Goal: Transaction & Acquisition: Obtain resource

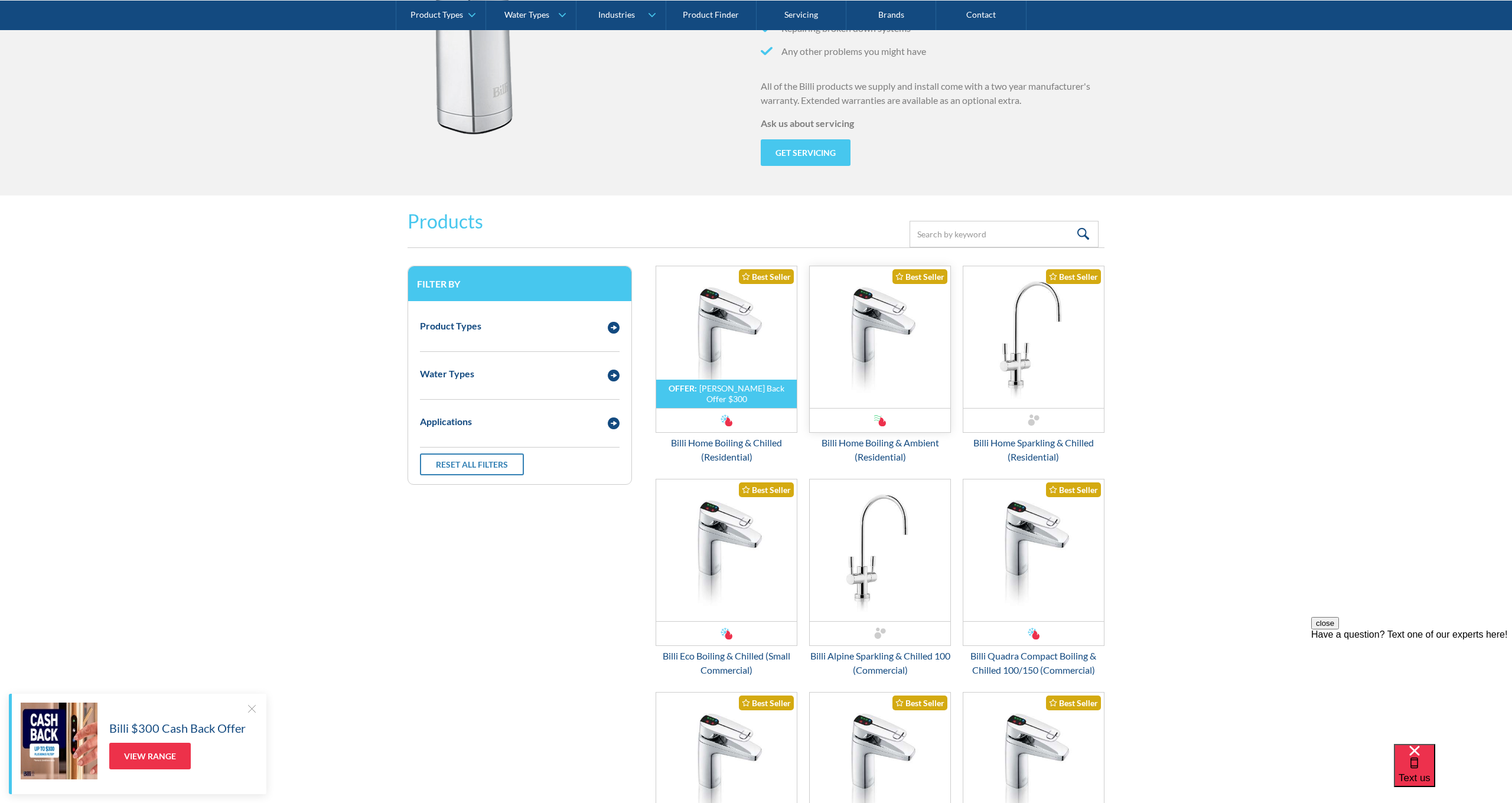
click at [894, 335] on img "Email Form 3" at bounding box center [880, 337] width 141 height 142
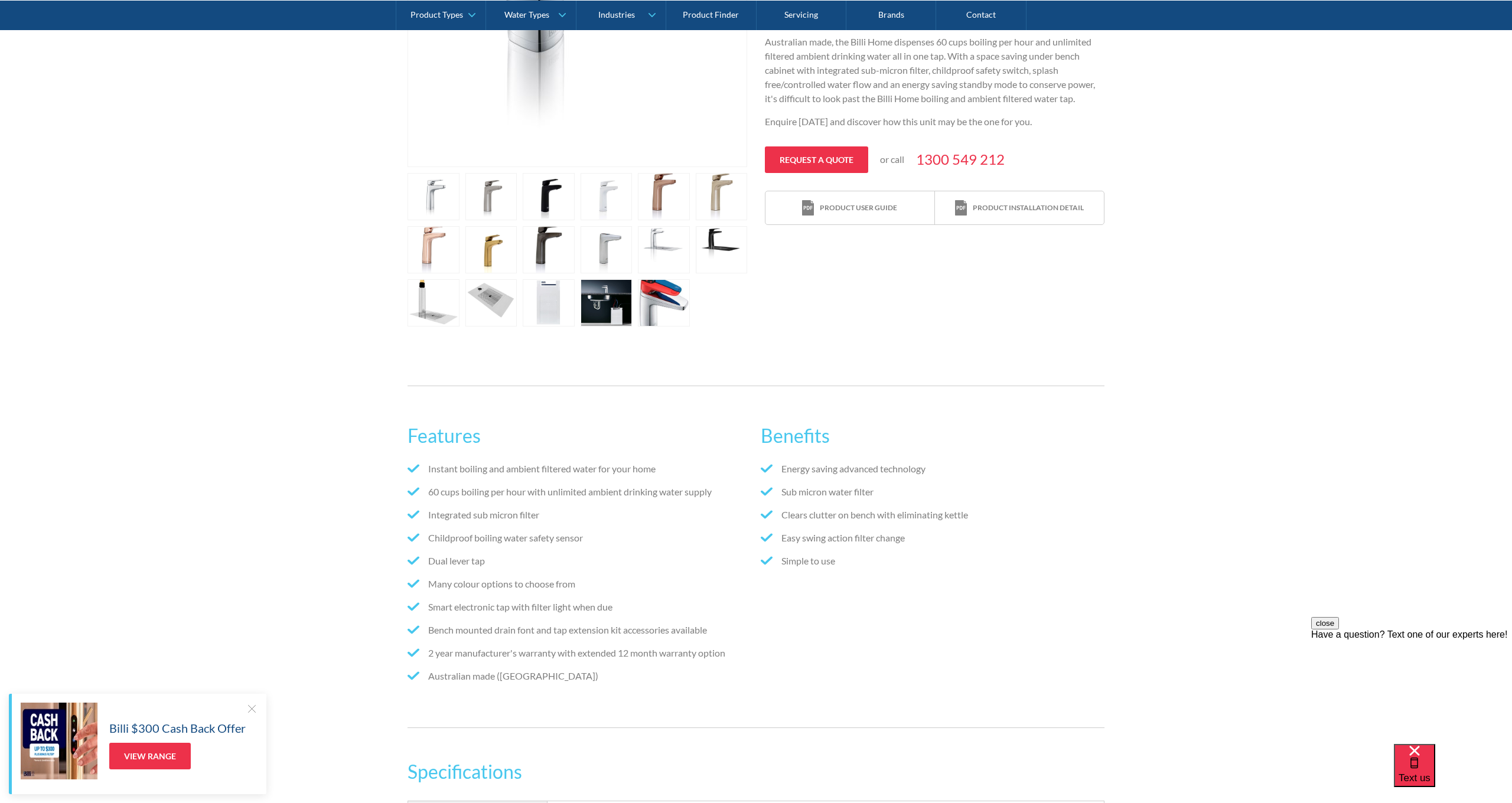
scroll to position [456, 0]
click at [971, 211] on div "Product installation detail" at bounding box center [1019, 208] width 129 height 16
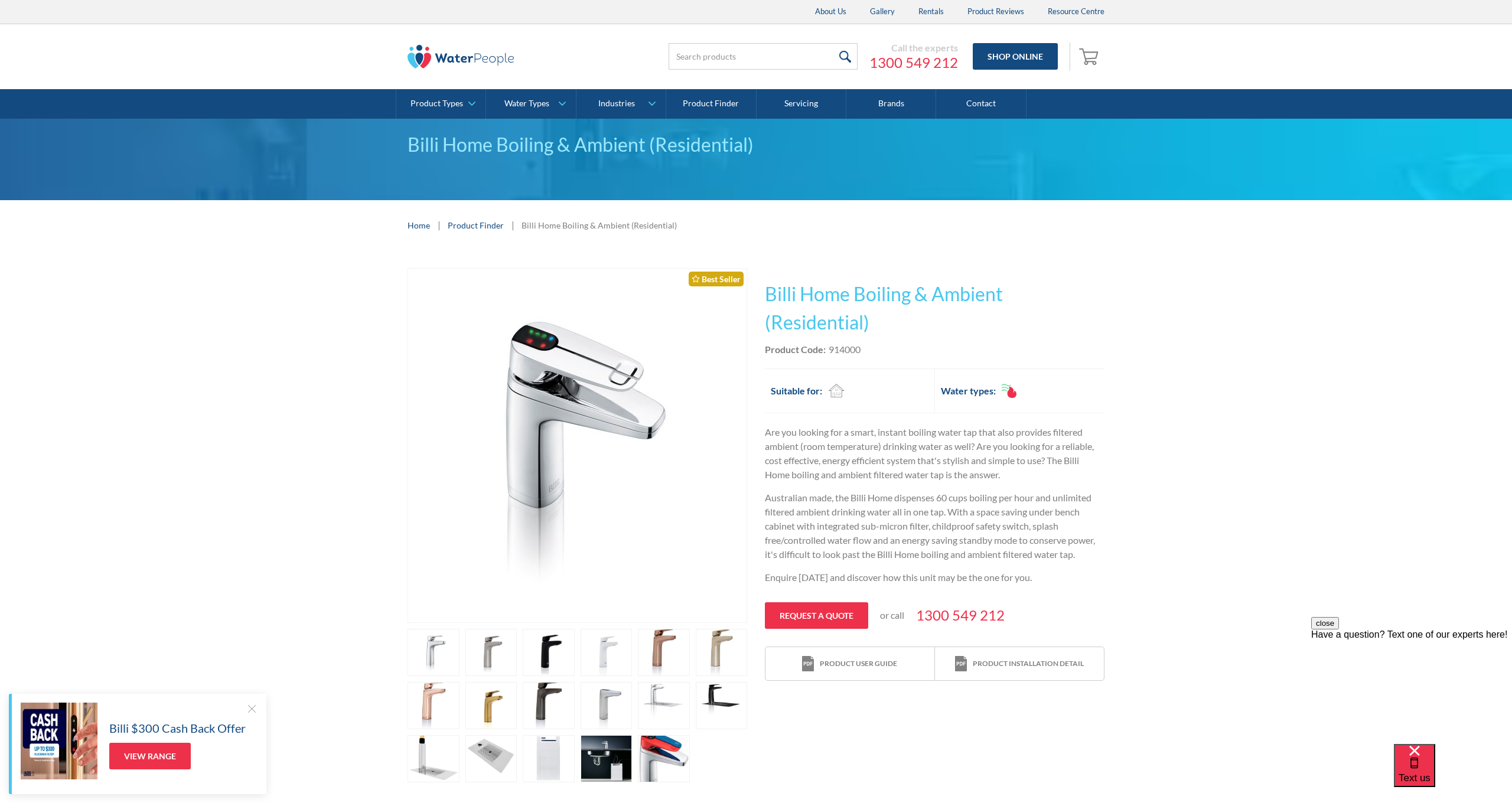
scroll to position [0, 0]
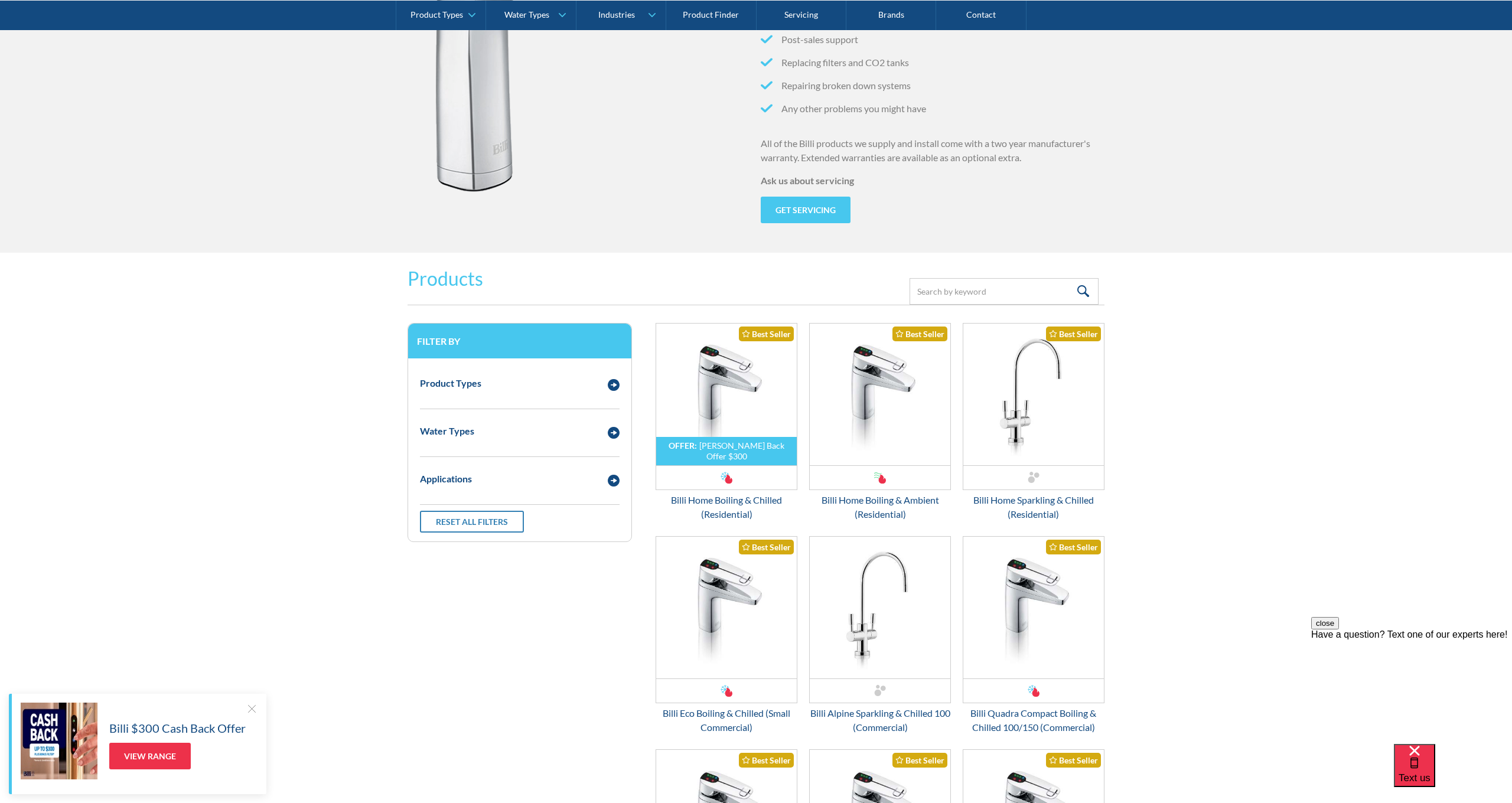
scroll to position [1307, 0]
click at [868, 439] on img "Email Form 3" at bounding box center [880, 394] width 141 height 142
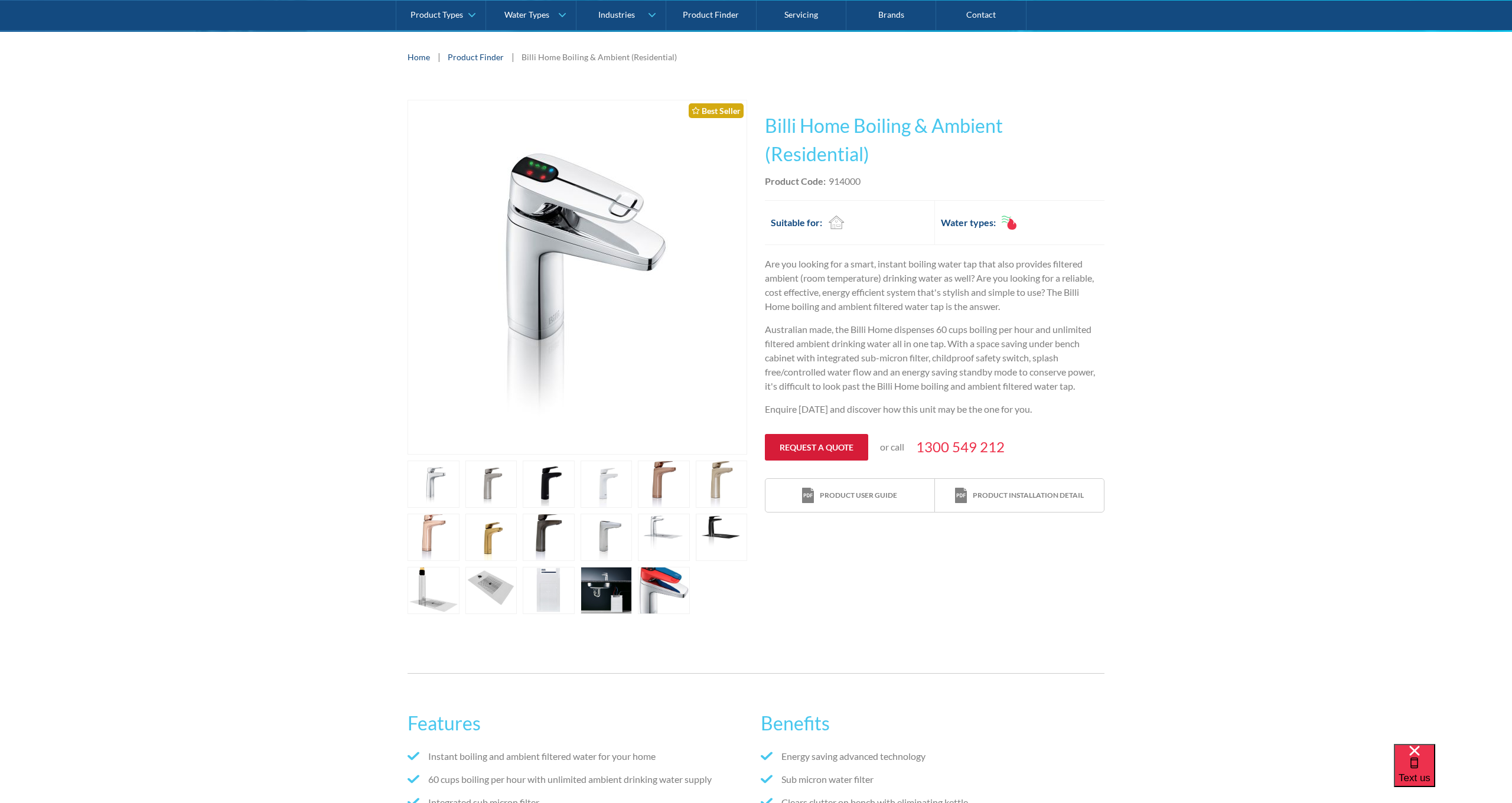
click at [817, 449] on link "Request a quote" at bounding box center [816, 447] width 104 height 27
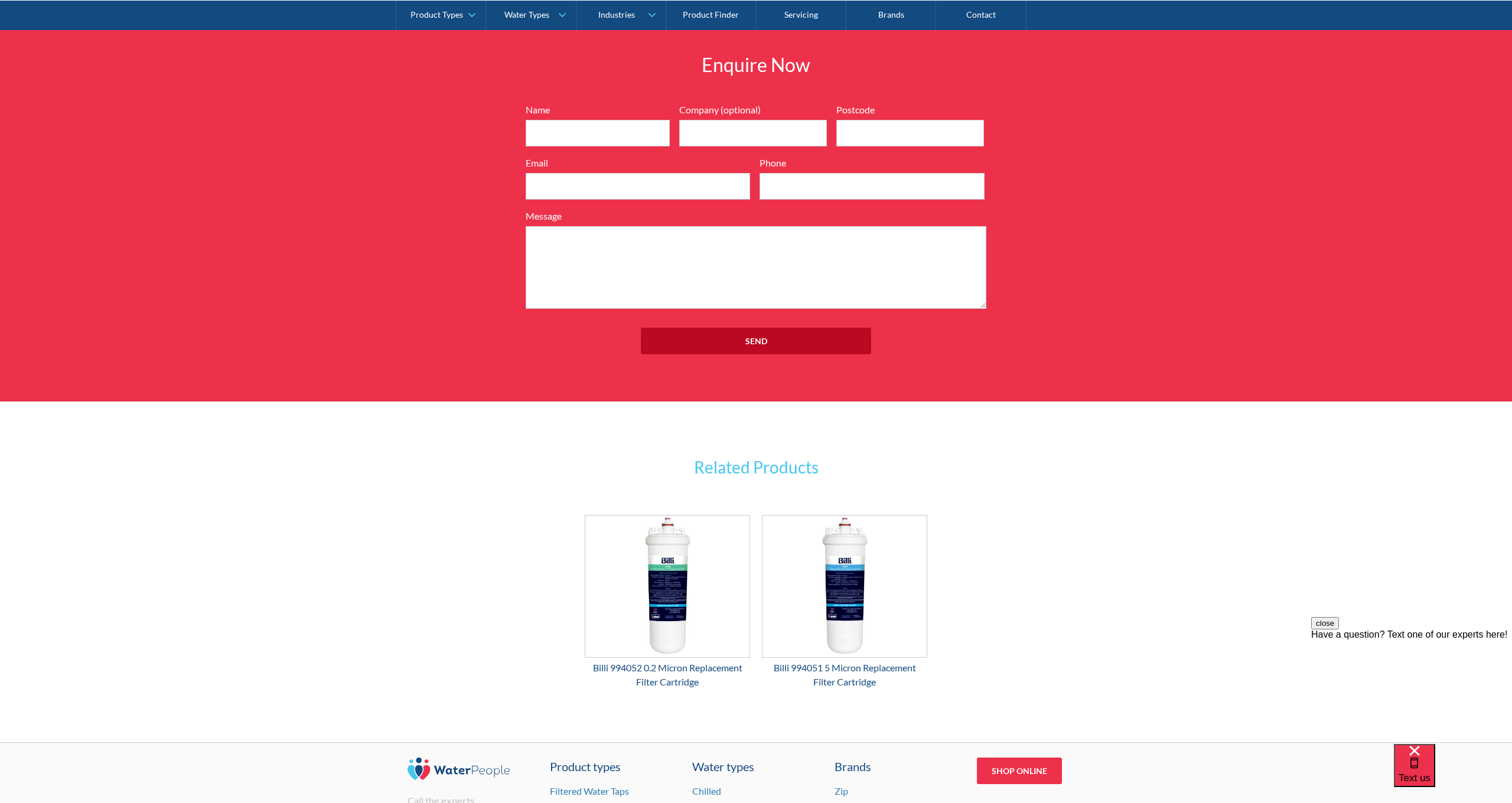
scroll to position [1505, 0]
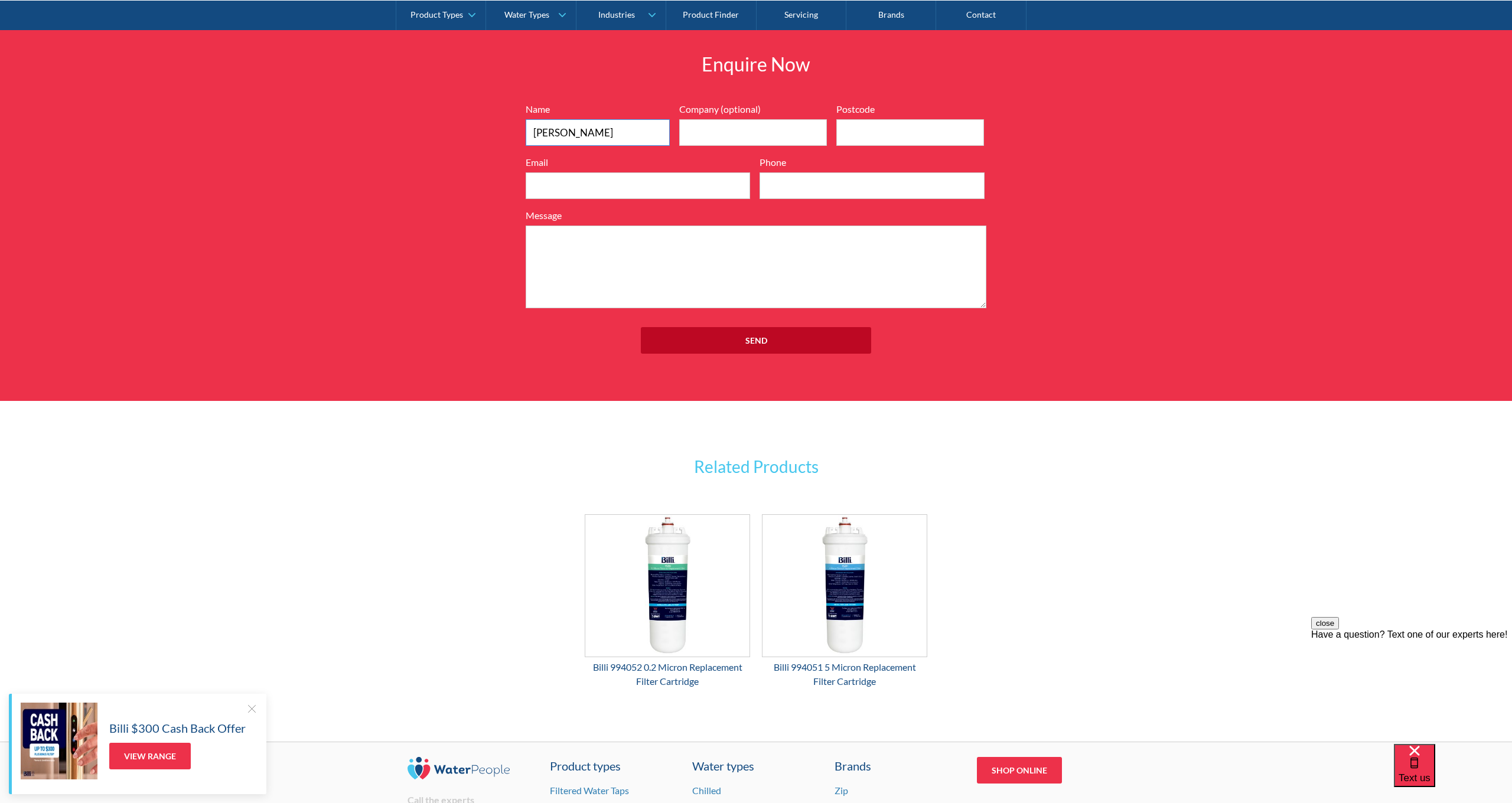
type input "[PERSON_NAME]"
type input "Race Aviation"
type input "3138"
type input "[EMAIL_ADDRESS][DOMAIN_NAME]"
type input "0402 412 757"
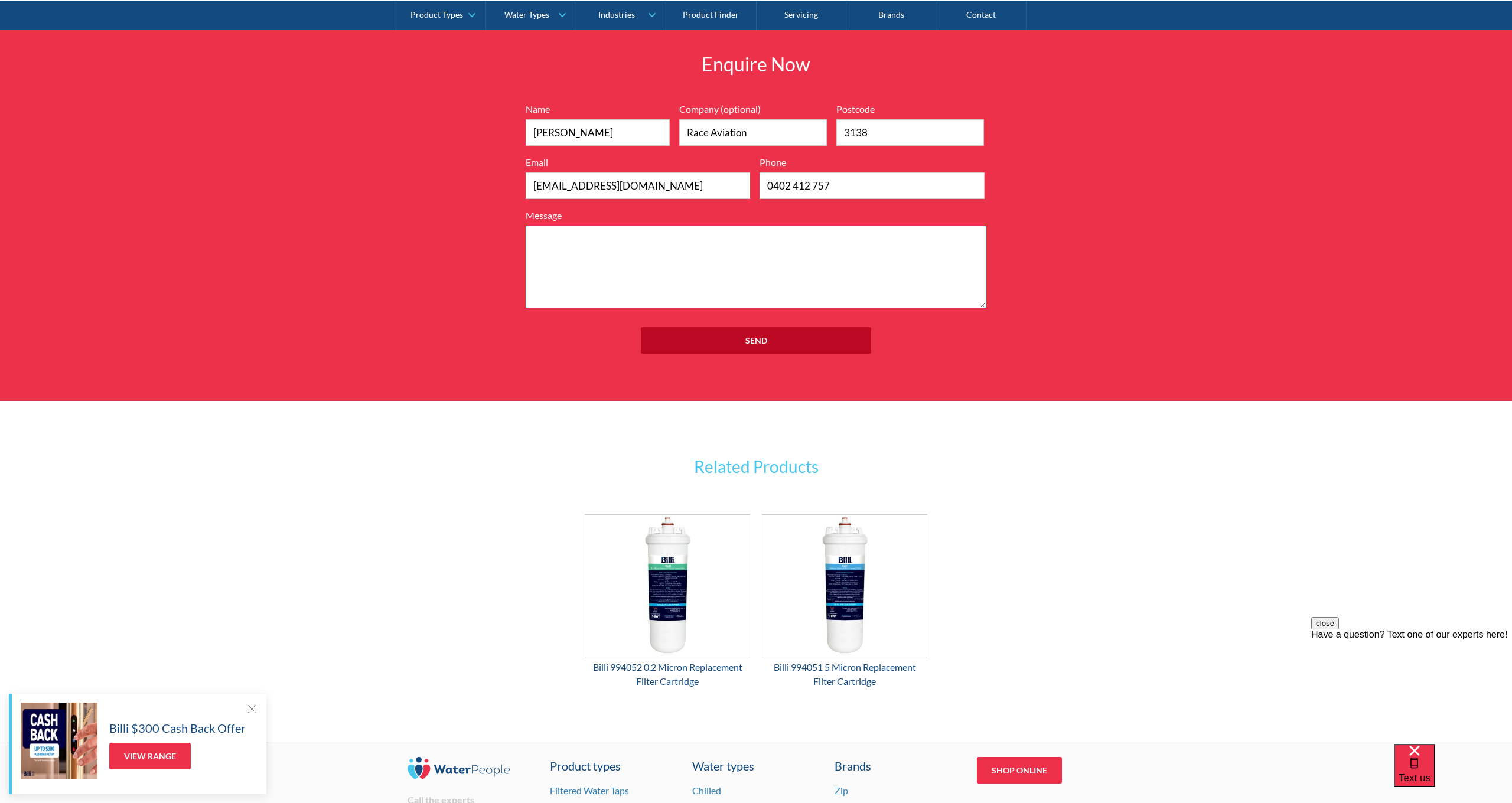
click at [599, 225] on textarea "Message" at bounding box center [756, 266] width 461 height 82
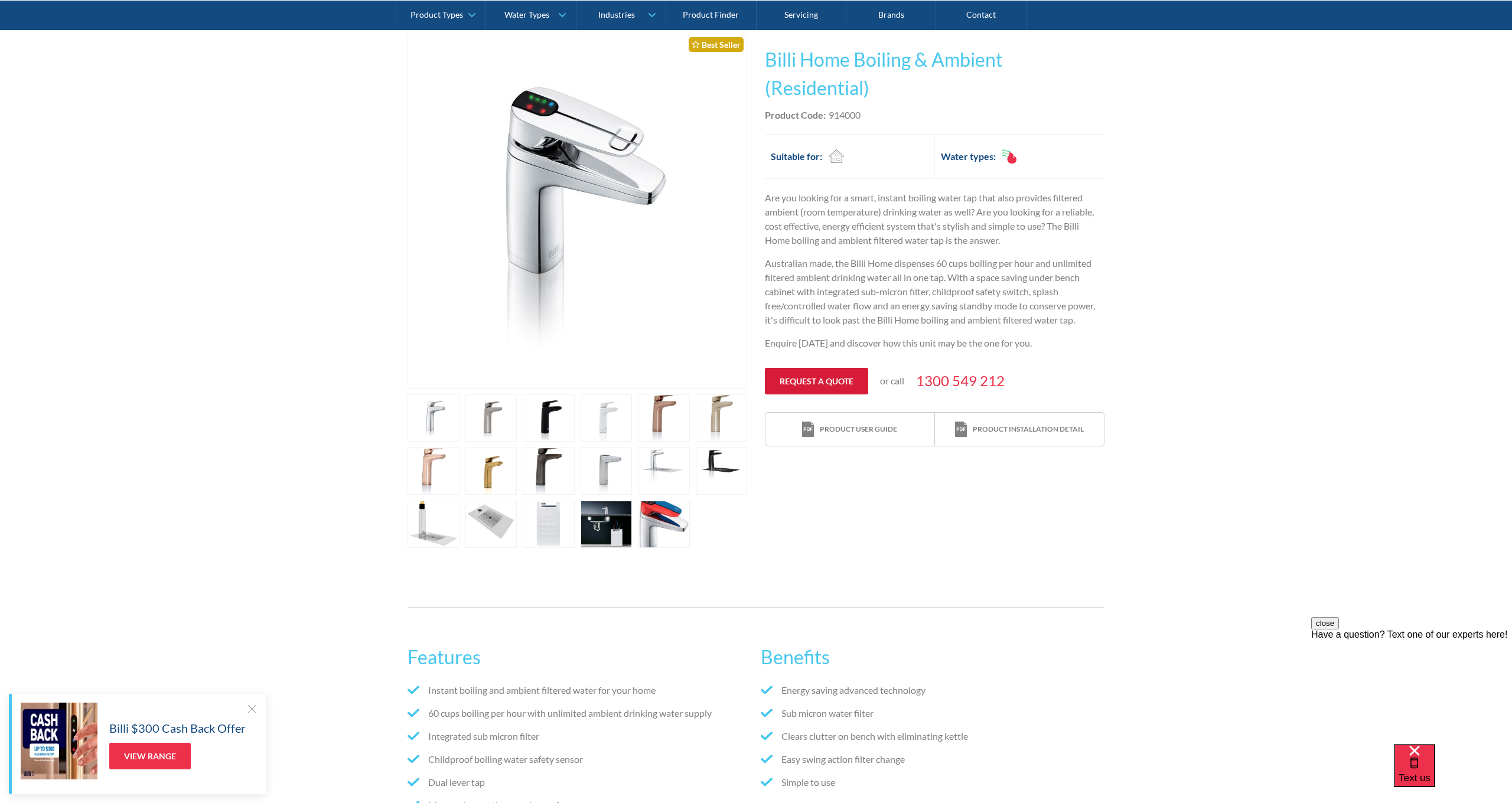
scroll to position [235, 1]
click at [819, 379] on link "Request a quote" at bounding box center [816, 381] width 104 height 27
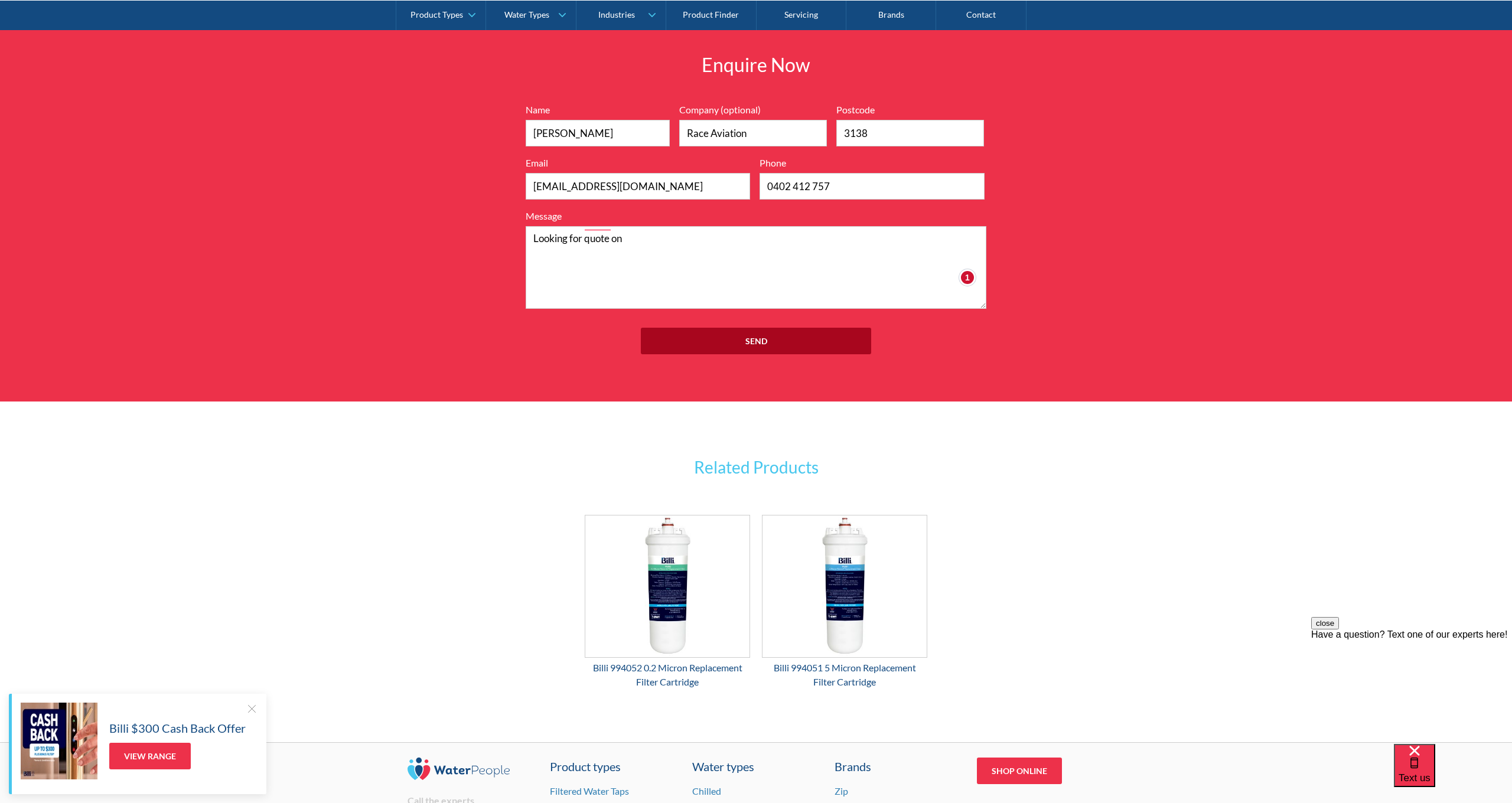
scroll to position [1505, 0]
click at [657, 225] on textarea "Looking for a quote on" at bounding box center [756, 266] width 461 height 82
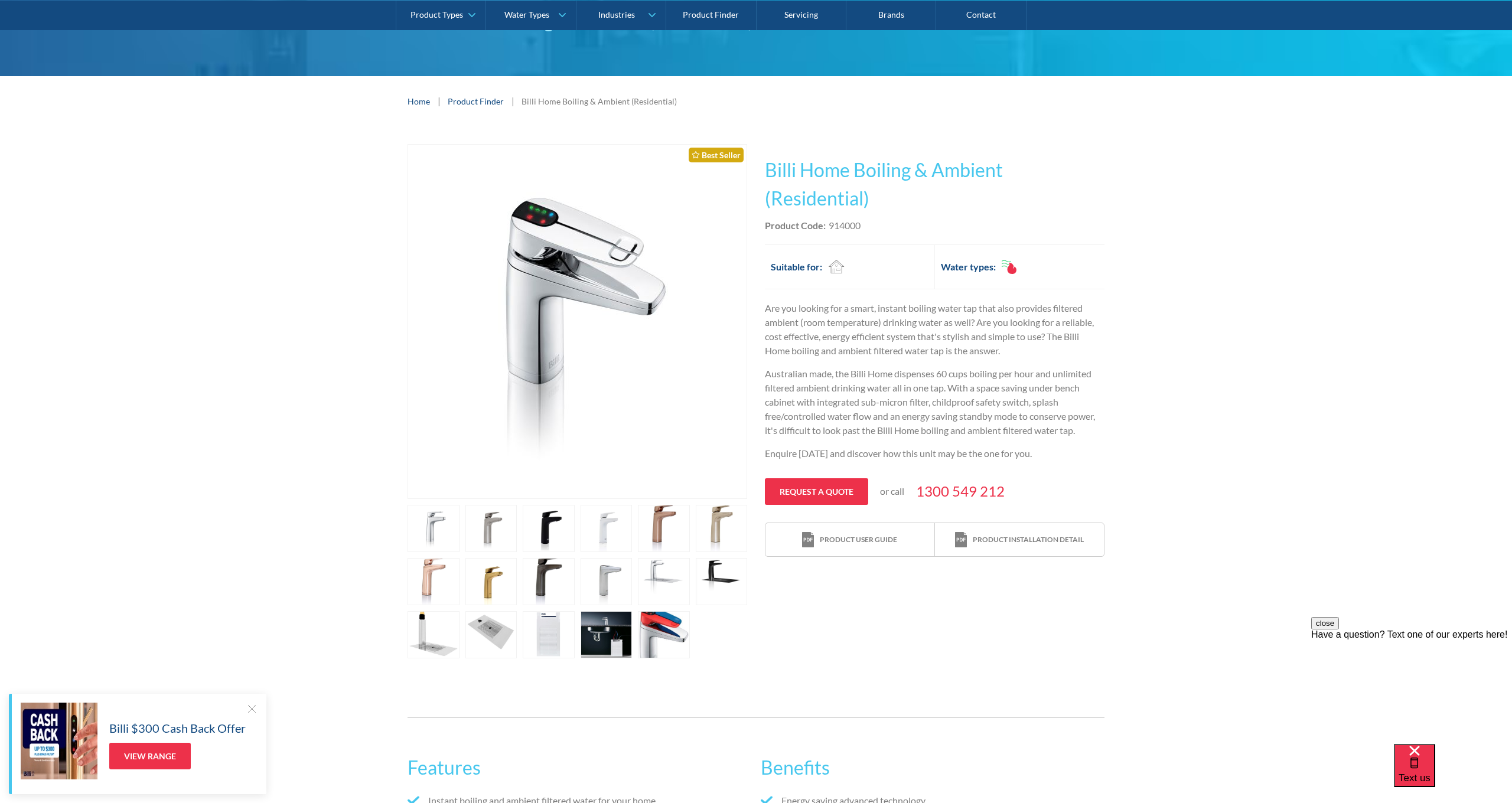
scroll to position [129, 0]
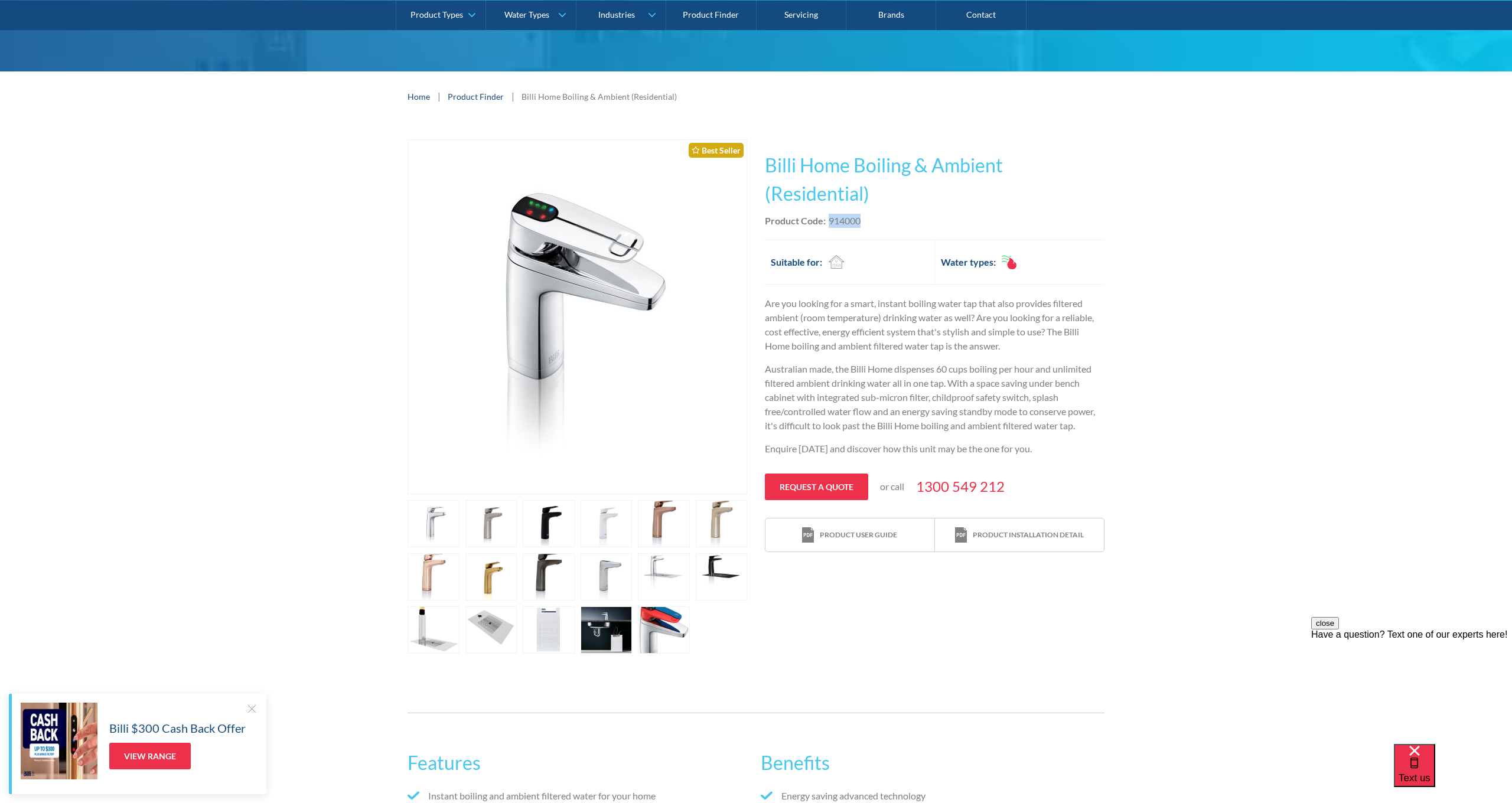
drag, startPoint x: 829, startPoint y: 218, endPoint x: 861, endPoint y: 220, distance: 32.1
click at [861, 220] on div "Product Code: 914000" at bounding box center [935, 221] width 339 height 14
drag, startPoint x: 763, startPoint y: 216, endPoint x: 852, endPoint y: 223, distance: 89.3
click at [852, 223] on div "Play video Fits Most Brands Best Seller No items found. This tap design is incl…" at bounding box center [756, 397] width 696 height 514
click at [863, 220] on div "Product Code: 914000" at bounding box center [935, 221] width 339 height 14
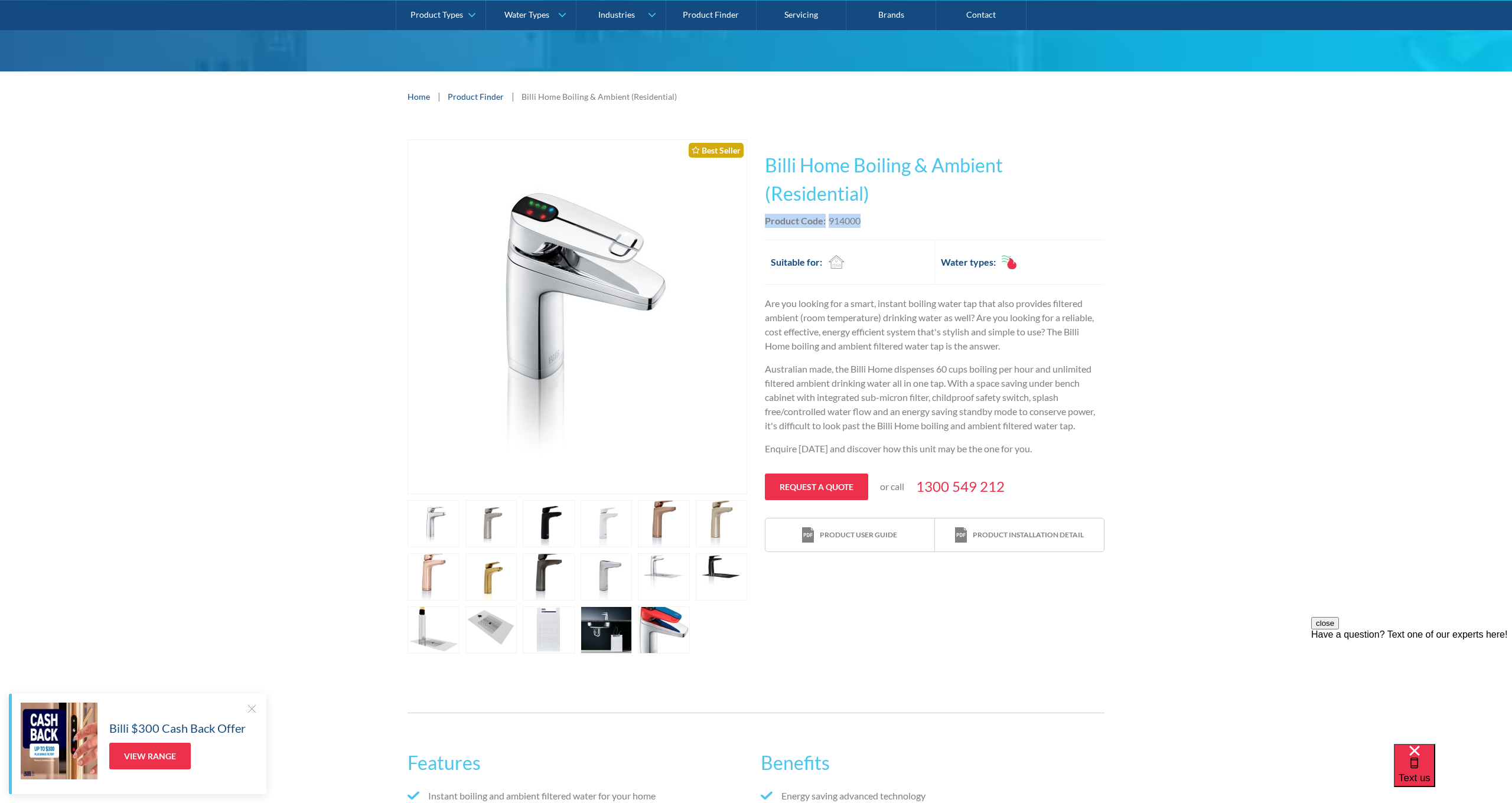
drag, startPoint x: 767, startPoint y: 218, endPoint x: 862, endPoint y: 221, distance: 95.0
click at [863, 221] on div "Product Code: 914000" at bounding box center [935, 221] width 339 height 14
copy div "Product Code: 914000"
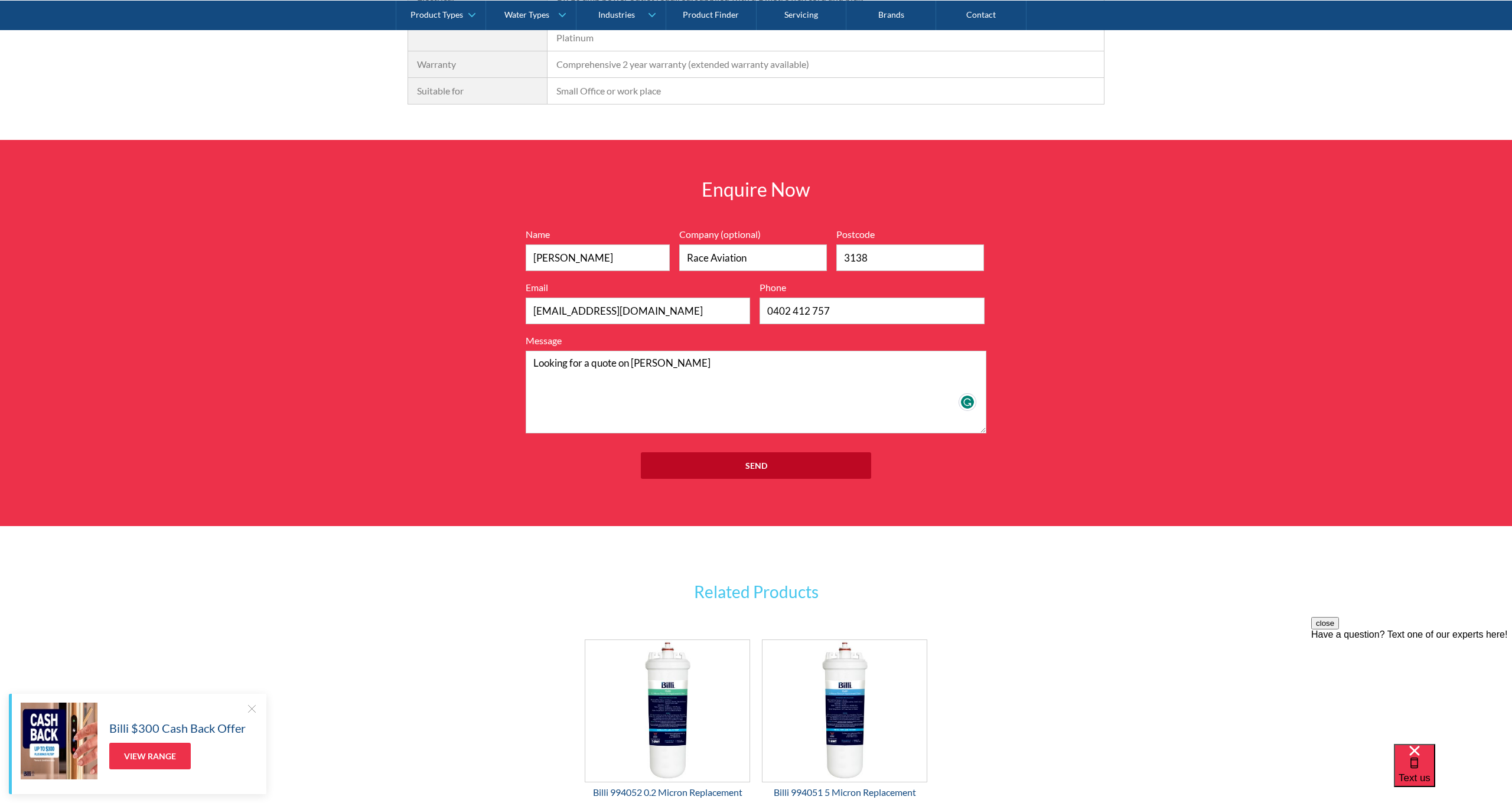
scroll to position [1381, 0]
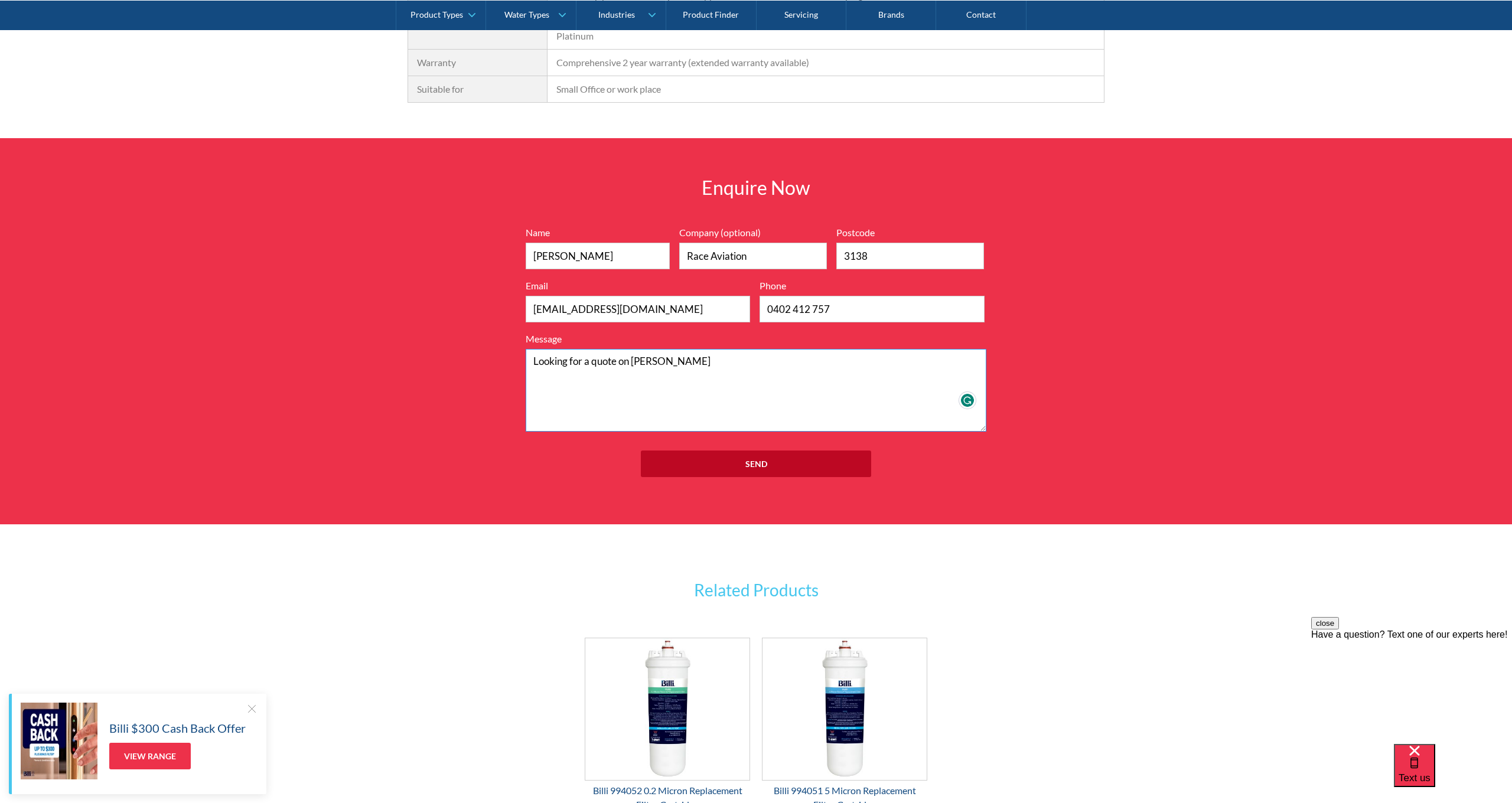
click at [682, 349] on textarea "Looking for a quote on [PERSON_NAME]" at bounding box center [756, 390] width 461 height 82
click at [694, 349] on textarea "Looking for a quote on [PERSON_NAME] ambient temp" at bounding box center [756, 390] width 461 height 82
click at [758, 349] on textarea "Looking for a quote on [PERSON_NAME]/Ambient temp" at bounding box center [756, 390] width 461 height 82
paste textarea "Product Code:914000"
click at [898, 349] on textarea "Looking for a quote on [PERSON_NAME]/Ambient temp tap setProduct Code:914000" at bounding box center [756, 390] width 461 height 82
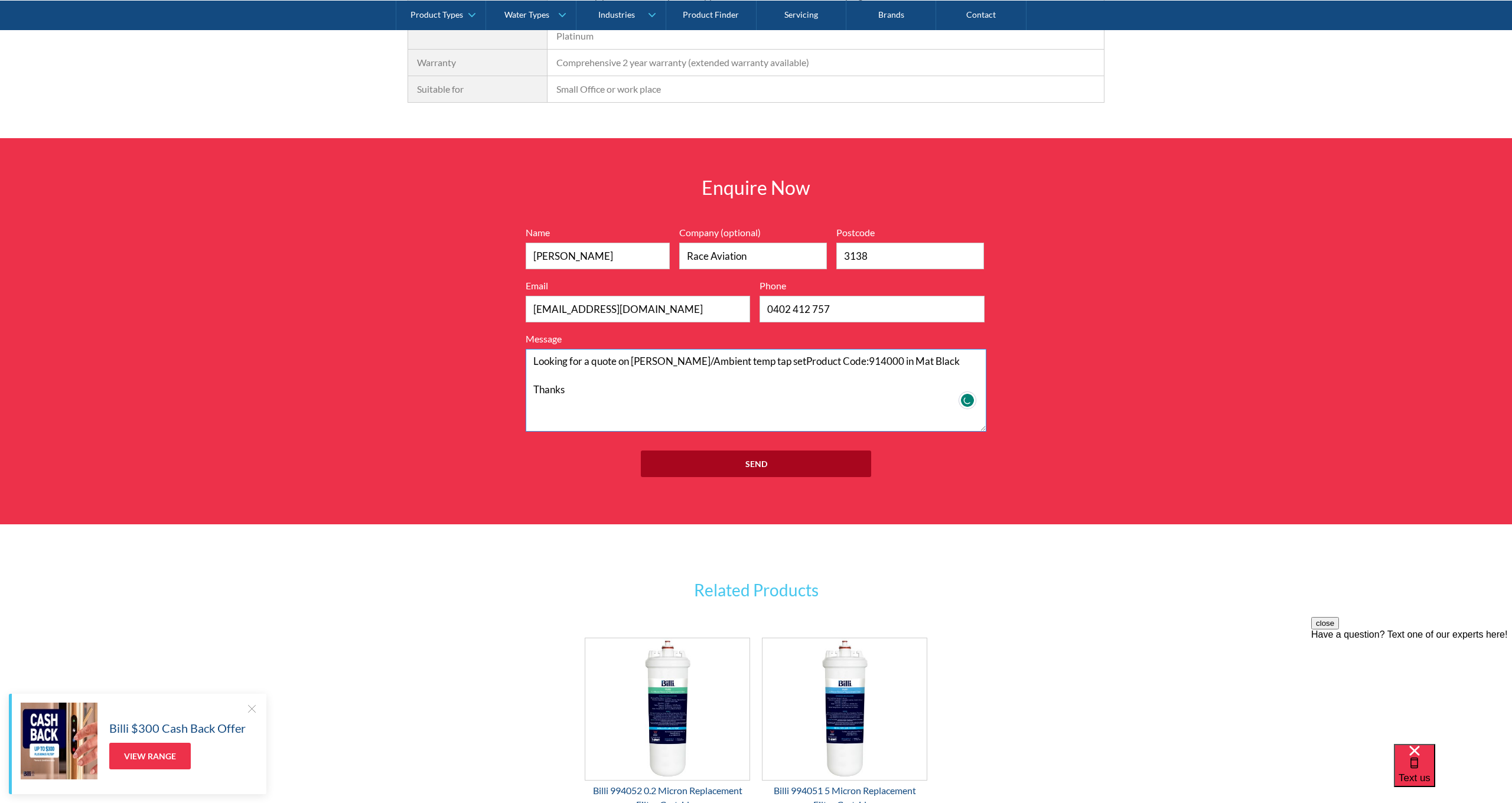
type textarea "Looking for a quote on [PERSON_NAME]/Ambient temp tap setProduct Code:914000 in…"
click at [775, 452] on input "Send" at bounding box center [756, 464] width 230 height 27
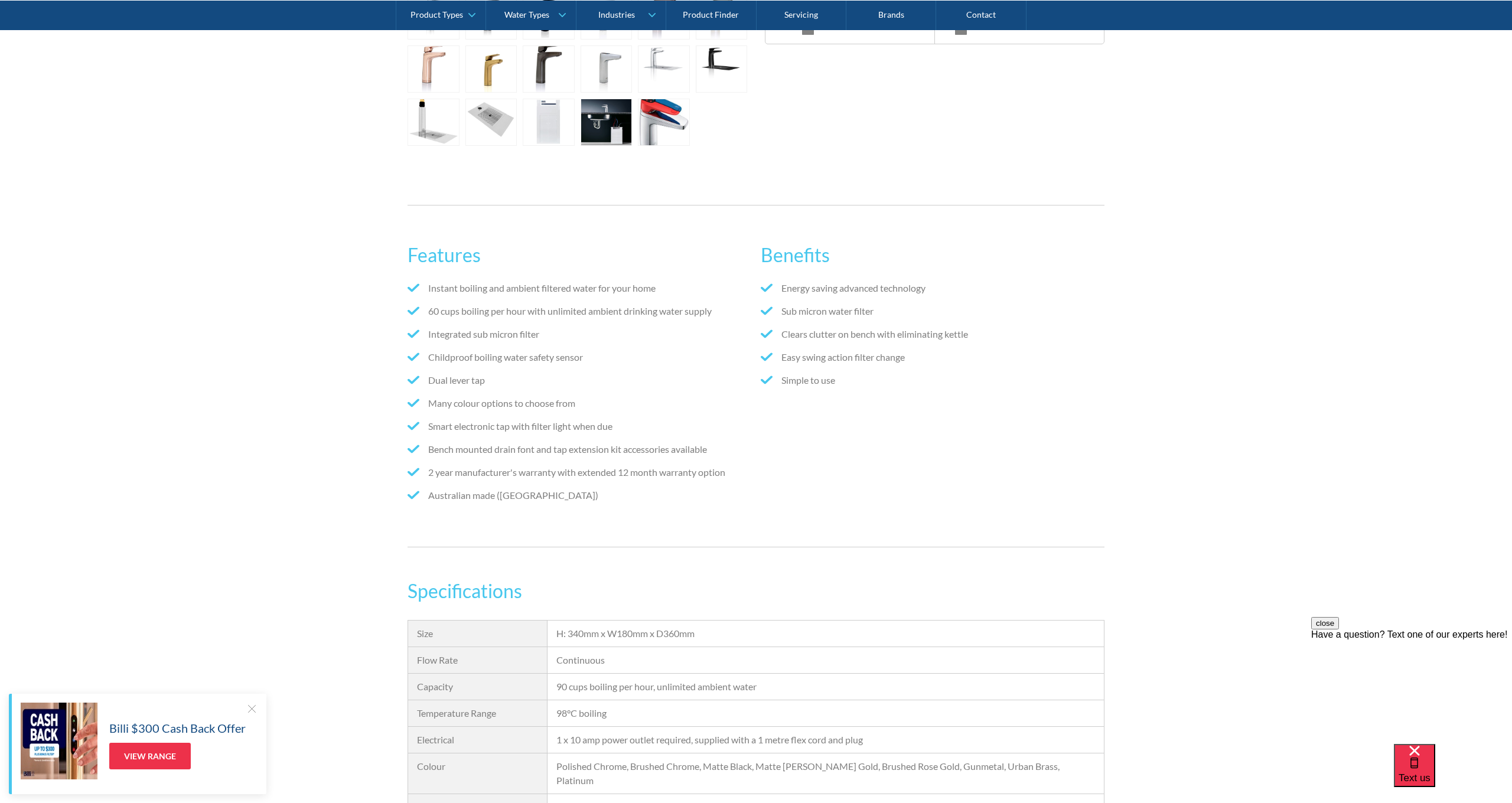
scroll to position [637, 0]
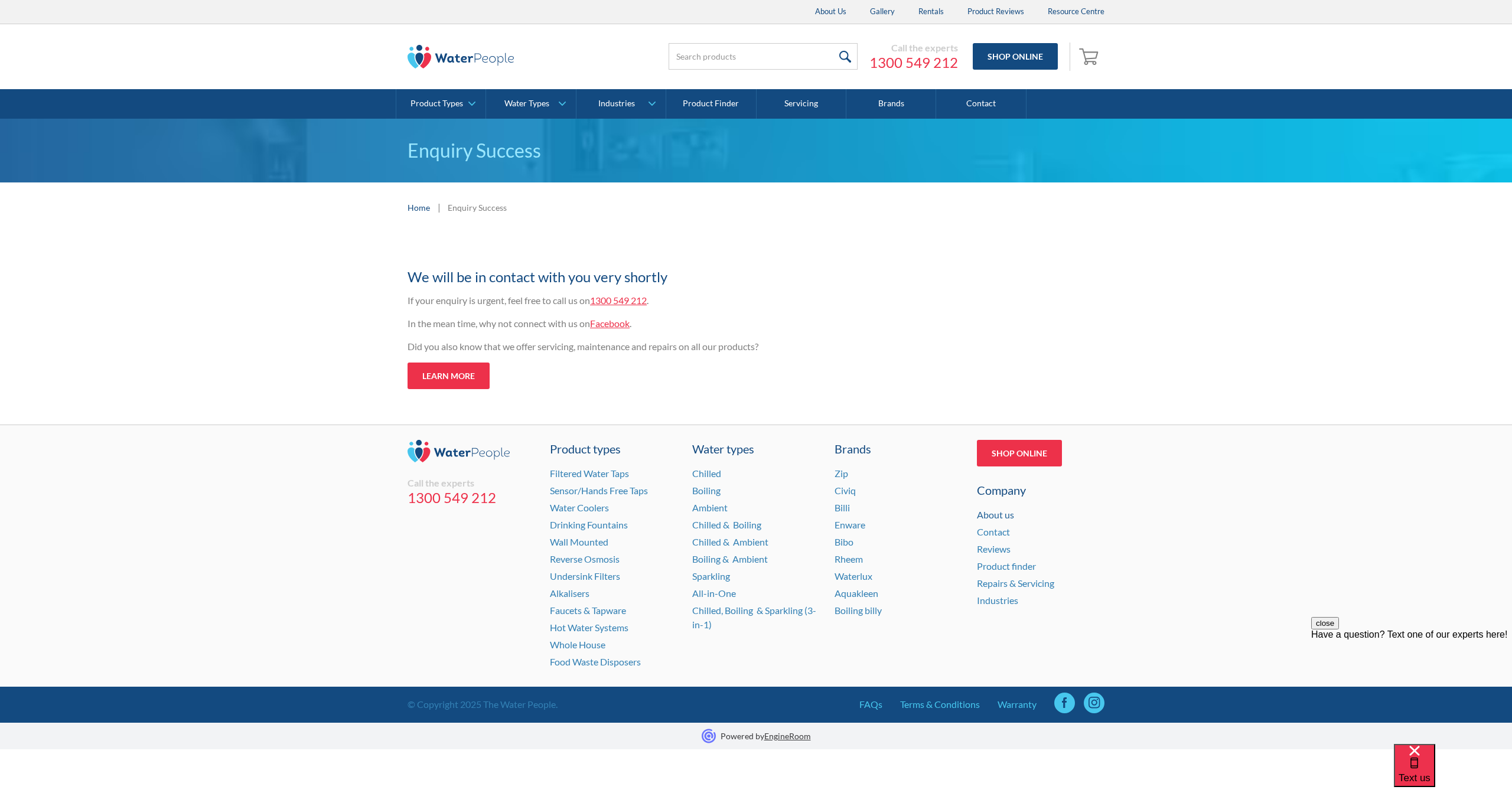
click at [993, 517] on link "About us" at bounding box center [995, 515] width 37 height 11
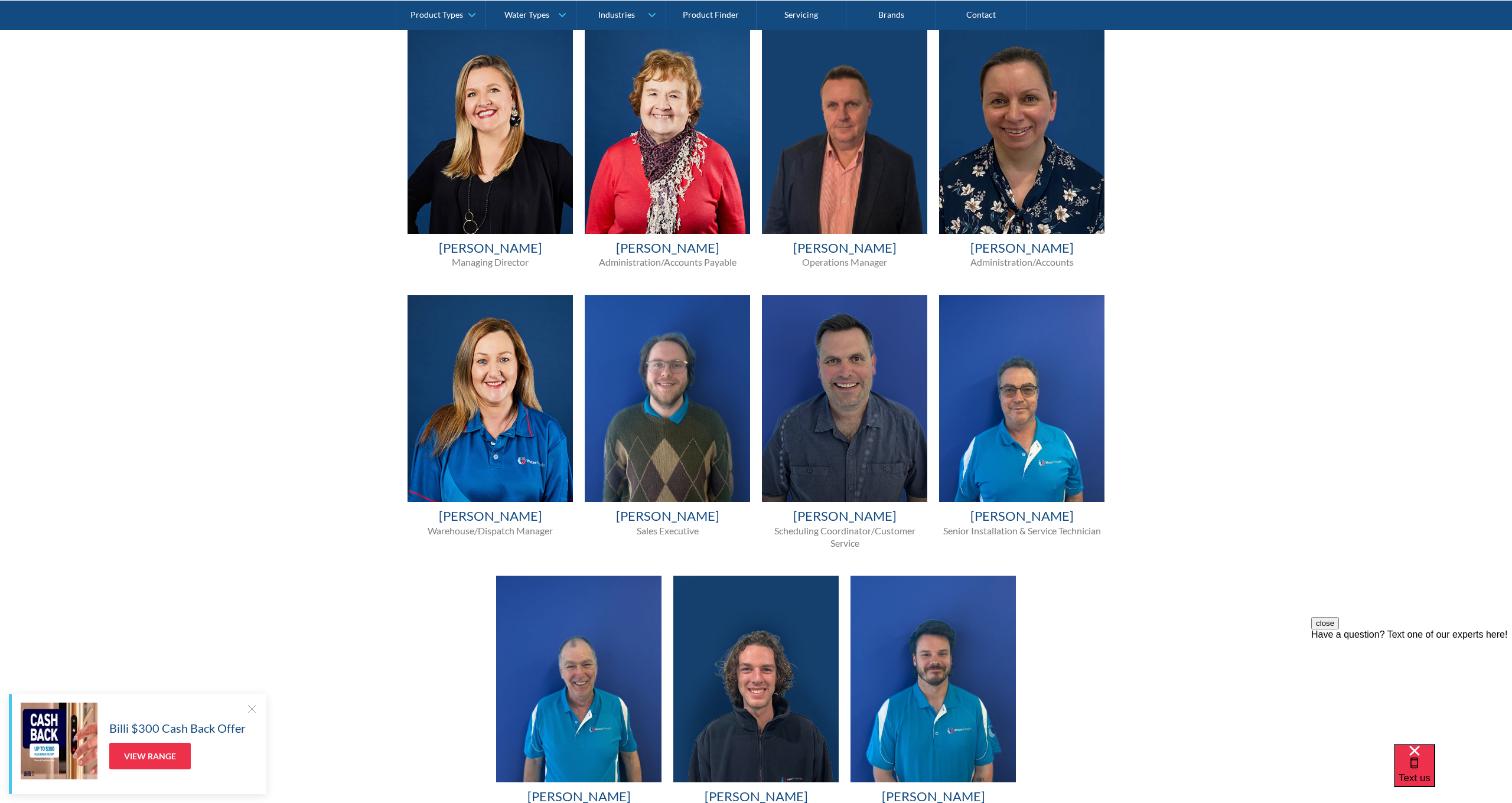
scroll to position [721, 0]
